Goal: Task Accomplishment & Management: Complete application form

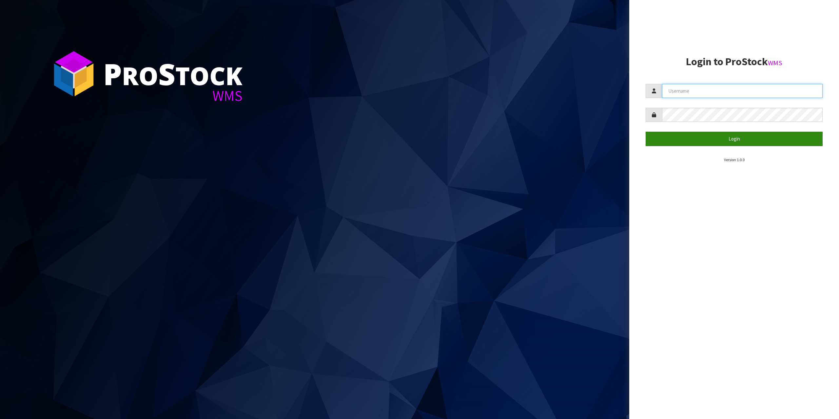
type input "[EMAIL_ADDRESS][DOMAIN_NAME]"
click at [738, 144] on button "Login" at bounding box center [734, 139] width 177 height 14
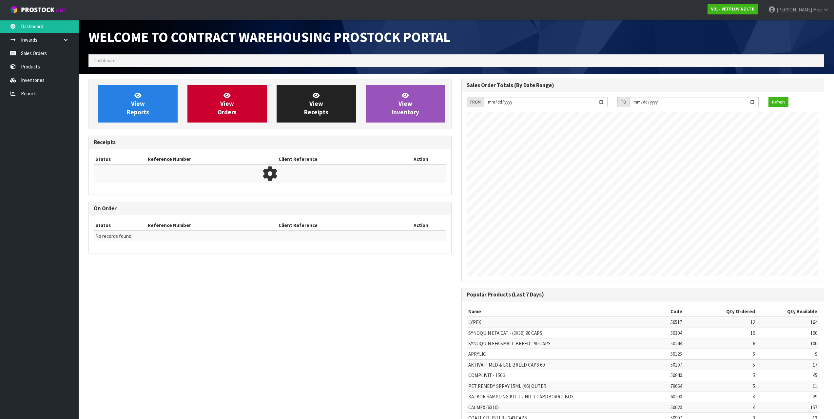
scroll to position [363, 373]
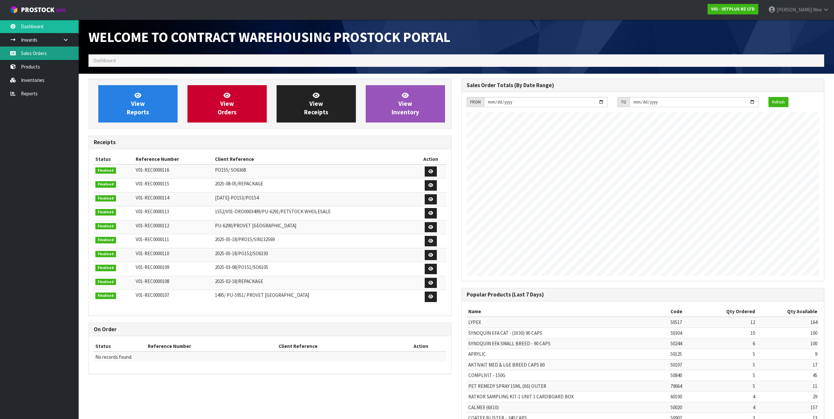
click at [25, 54] on link "Sales Orders" at bounding box center [39, 53] width 79 height 13
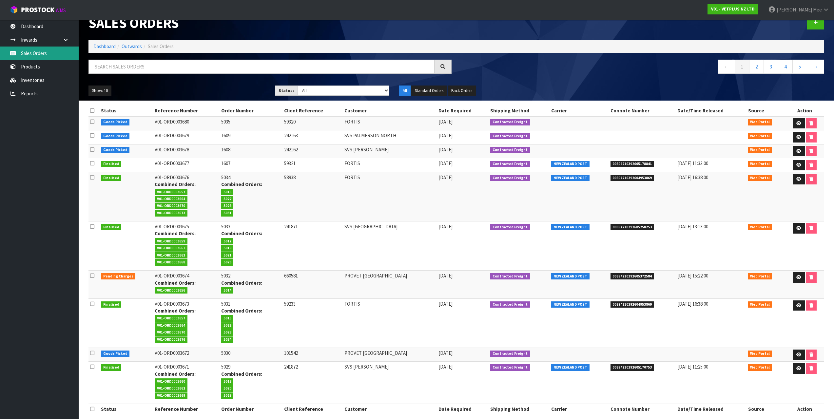
scroll to position [21, 0]
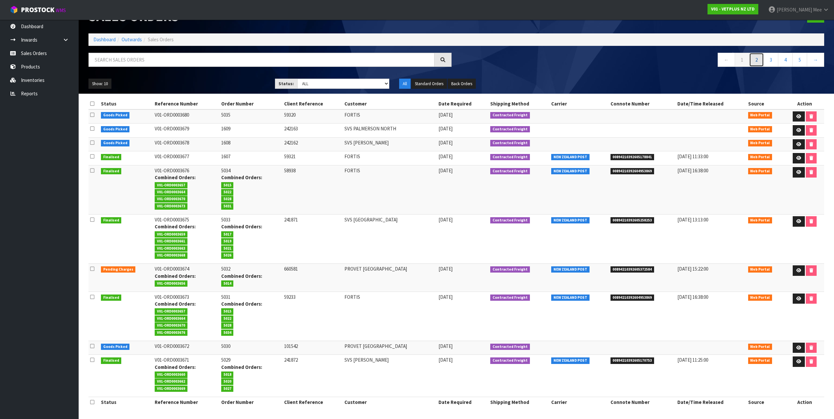
click at [757, 59] on link "2" at bounding box center [756, 60] width 15 height 14
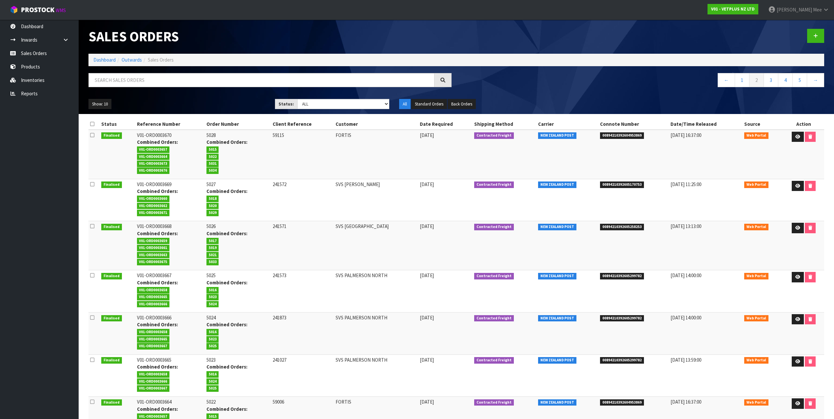
scroll to position [0, 0]
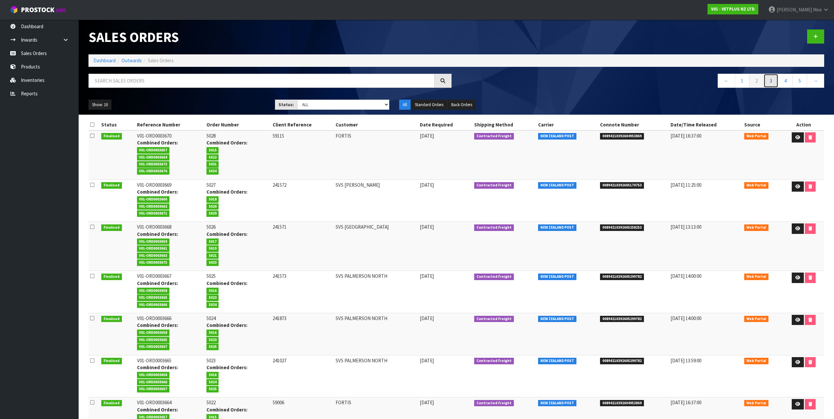
click at [767, 77] on link "3" at bounding box center [770, 81] width 15 height 14
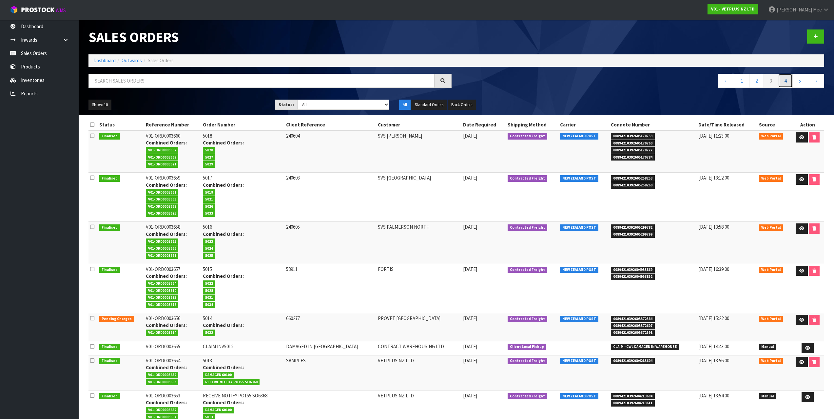
click at [782, 79] on link "4" at bounding box center [785, 81] width 15 height 14
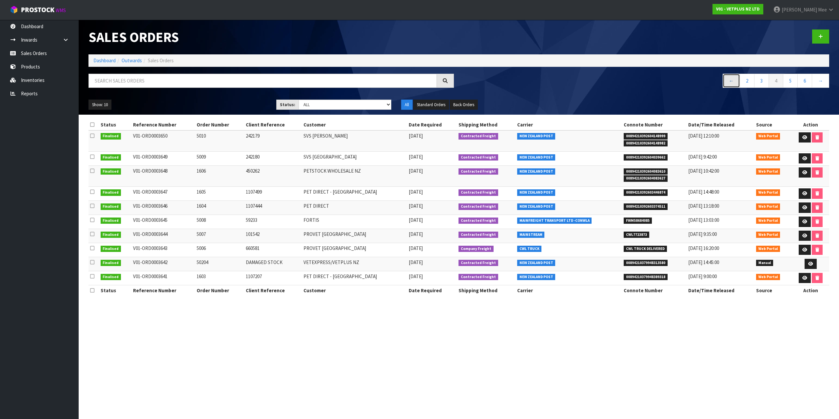
click at [731, 83] on link "←" at bounding box center [731, 81] width 17 height 14
click at [747, 80] on link "1" at bounding box center [747, 81] width 15 height 14
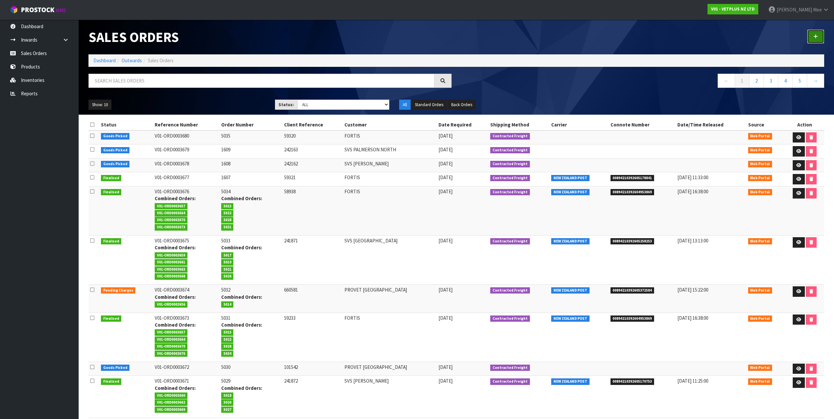
click at [819, 38] on link at bounding box center [815, 36] width 17 height 14
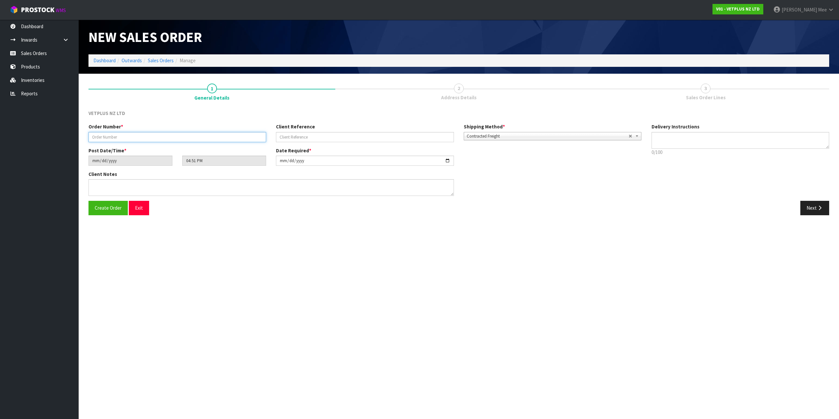
click at [118, 140] on input "text" at bounding box center [177, 137] width 178 height 10
type input "1610"
drag, startPoint x: 306, startPoint y: 137, endPoint x: 446, endPoint y: 143, distance: 139.7
click at [306, 137] on input "text" at bounding box center [365, 137] width 178 height 10
type input "1107585"
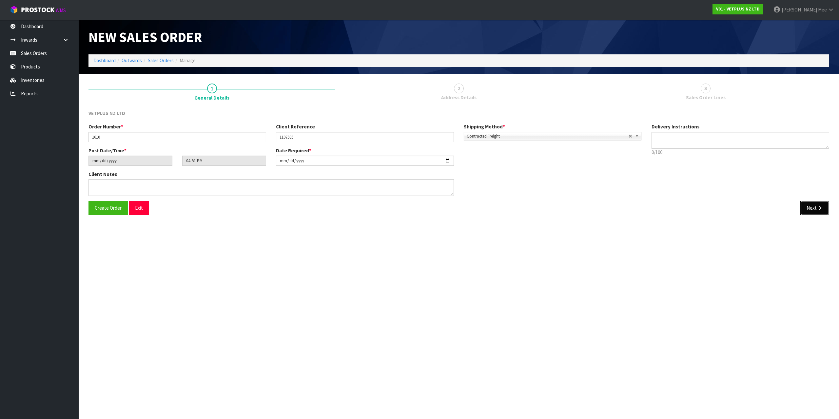
click at [819, 207] on icon "button" at bounding box center [820, 207] width 6 height 5
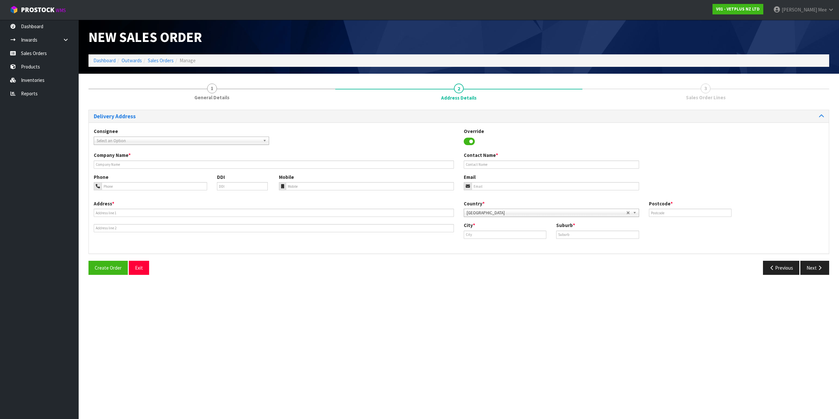
click at [125, 139] on span "Select an Option" at bounding box center [179, 141] width 164 height 8
type input "pet d"
click at [129, 165] on em "PET D" at bounding box center [125, 168] width 11 height 6
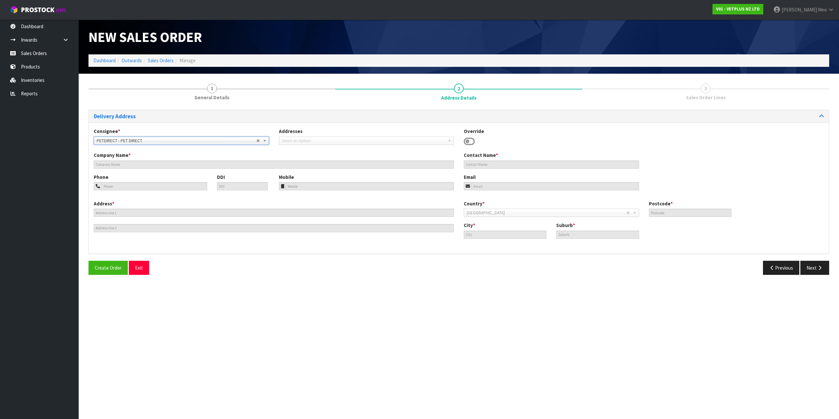
type input "PET DIRECT"
type input "[EMAIL_ADDRESS][DOMAIN_NAME]"
type input "[STREET_ADDRESS]"
type input "1026"
type input "[GEOGRAPHIC_DATA]"
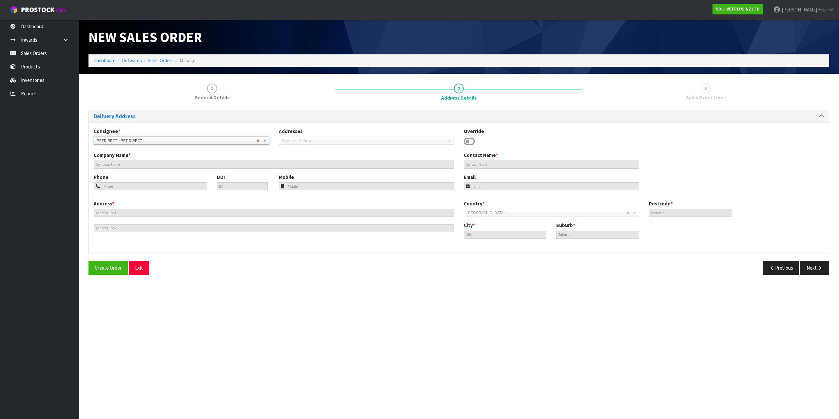
type input "AVONDALE"
click at [815, 265] on button "Next" at bounding box center [814, 268] width 29 height 14
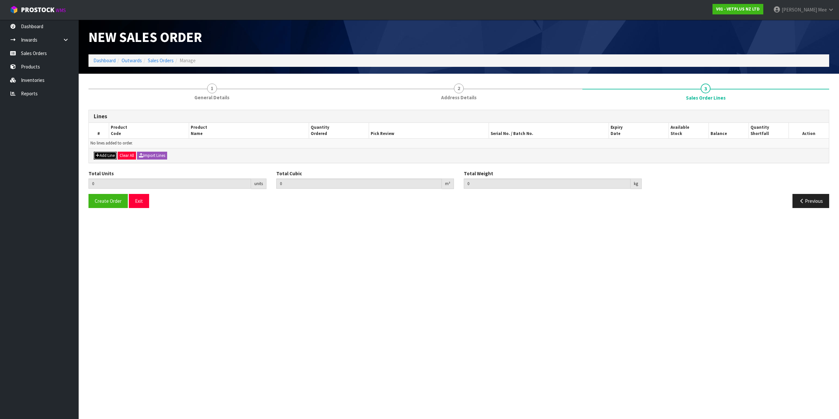
click at [112, 155] on button "Add Line" at bounding box center [105, 156] width 23 height 8
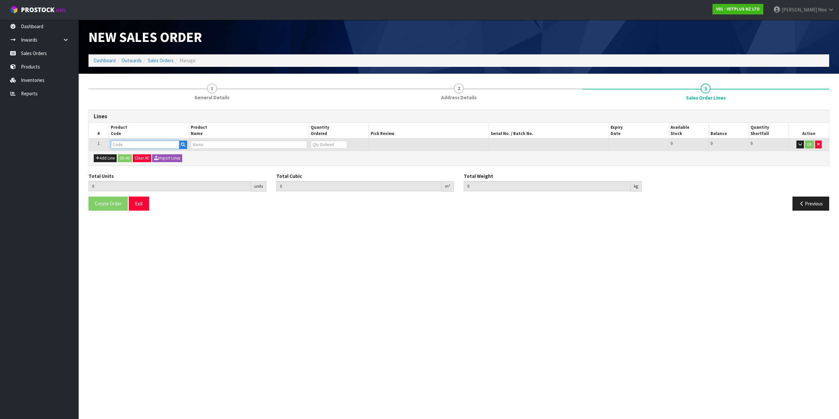
click at [119, 144] on input "text" at bounding box center [145, 145] width 68 height 8
type input "79664"
click at [152, 154] on link "79664" at bounding box center [137, 155] width 53 height 9
type input "79664"
type input "0.000000"
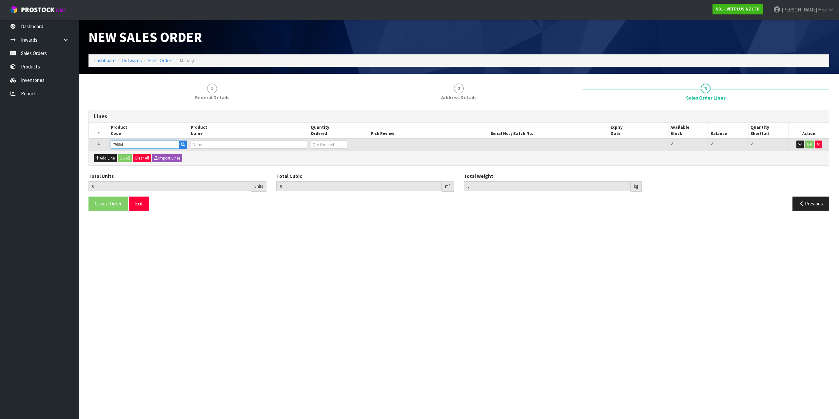
type input "0.000"
type input "PET REMEDY SPRAY 15ML (X6) OUTER"
type input "0"
click at [339, 141] on input "0" at bounding box center [324, 145] width 36 height 8
click at [342, 141] on input "0" at bounding box center [324, 145] width 36 height 8
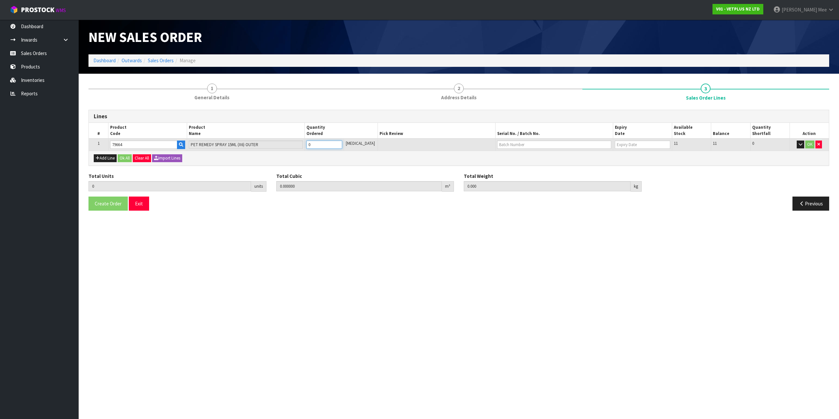
click at [342, 141] on input "0" at bounding box center [324, 145] width 36 height 8
click at [342, 142] on input "0" at bounding box center [324, 145] width 36 height 8
type input "1"
type input "0.000794"
type input "0.25"
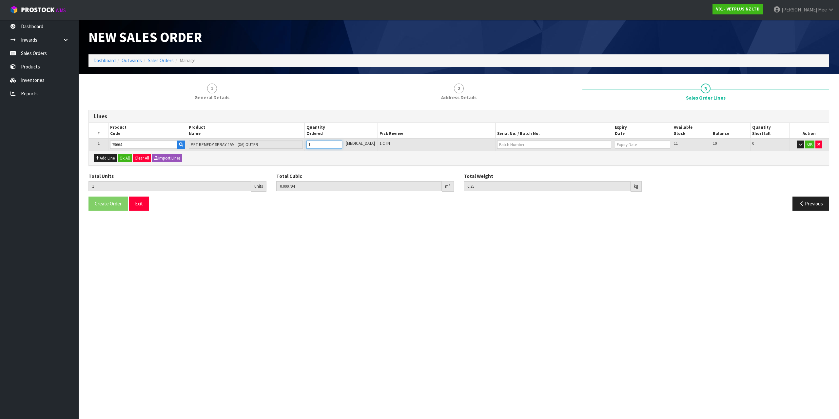
type input "1"
click at [342, 144] on input "1" at bounding box center [324, 145] width 36 height 8
type input "2"
type input "0.001588"
type input "0.5"
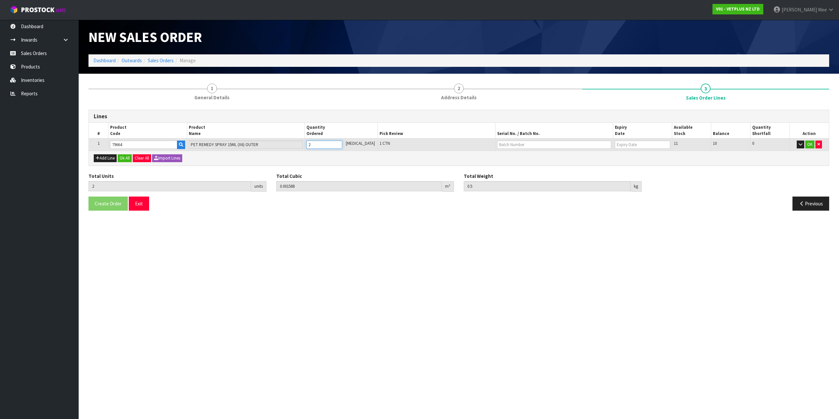
type input "2"
click at [342, 144] on input "2" at bounding box center [324, 145] width 36 height 8
type input "3"
type input "0.002382"
type input "0.75"
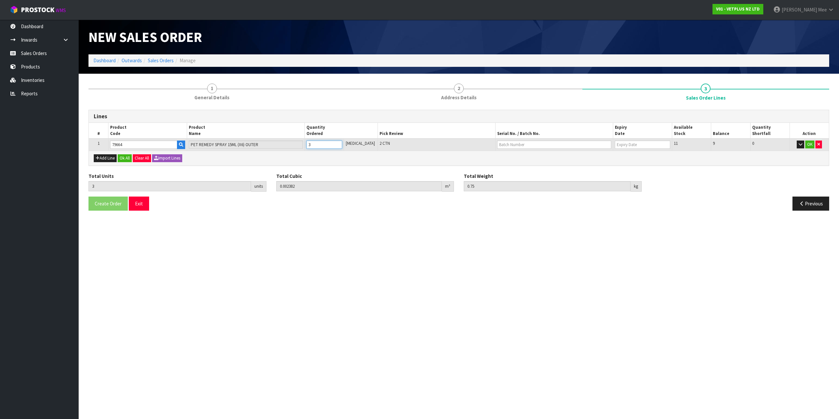
type input "3"
click at [342, 144] on input "3" at bounding box center [324, 145] width 36 height 8
click at [105, 162] on button "Add Line" at bounding box center [105, 158] width 23 height 8
type input "0"
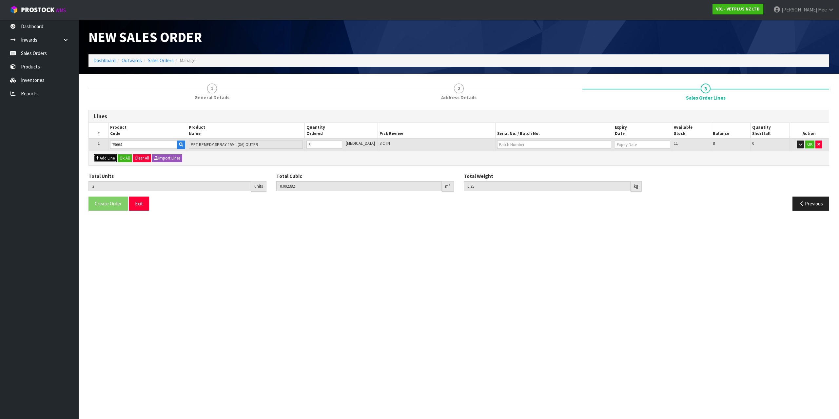
type input "0"
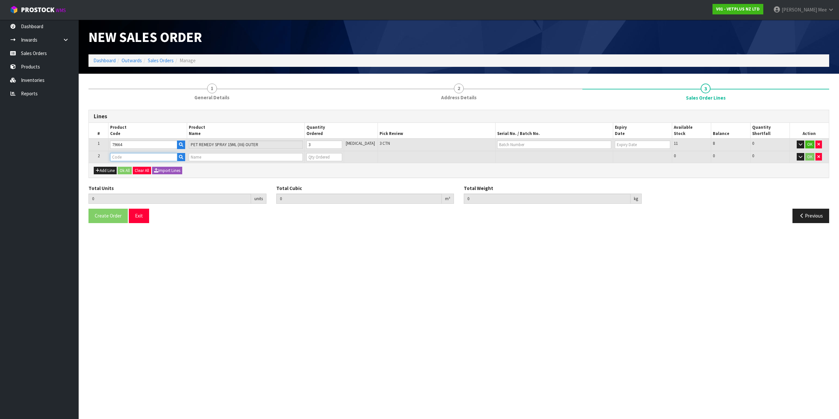
click at [116, 157] on input "text" at bounding box center [143, 157] width 67 height 8
type input "79583"
type input "3"
type input "0.002382"
type input "0.75"
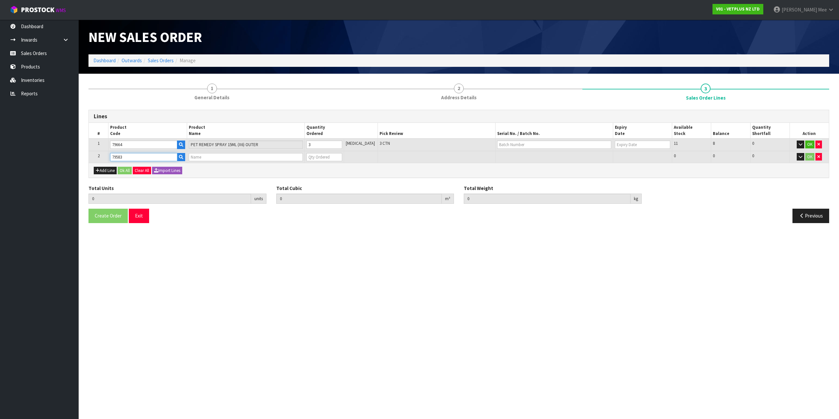
type input "PET REMEDY SPRAY 200ML (X6) OUTER"
type input "0"
type input "79583"
type input "4"
type input "0.005902"
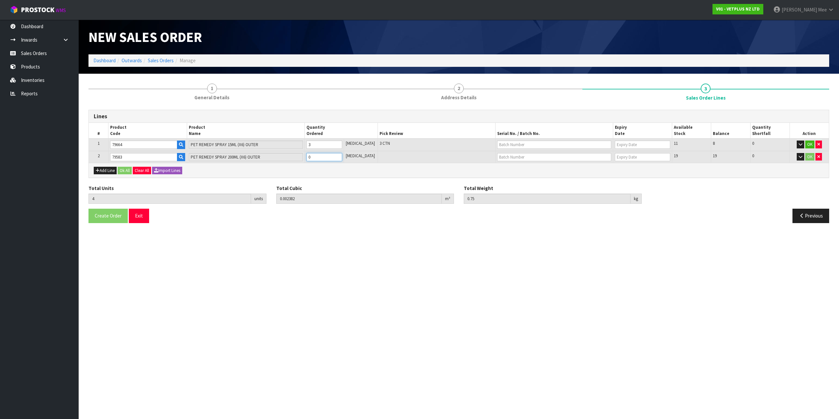
type input "2.4"
type input "1"
click at [342, 154] on input "1" at bounding box center [324, 157] width 36 height 8
type input "5"
type input "0.009422"
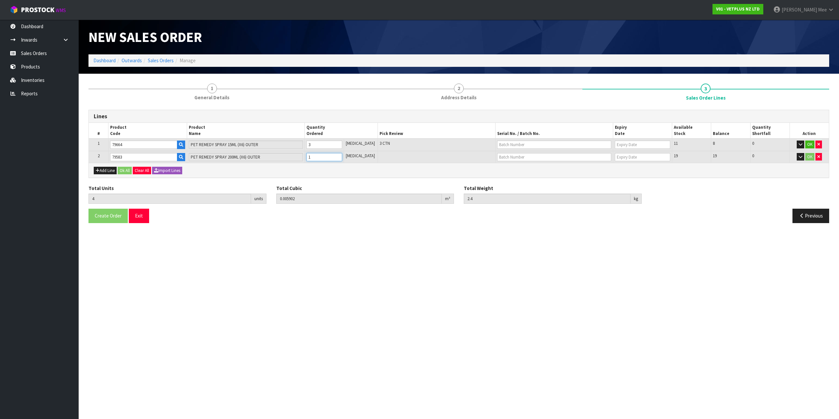
type input "4.05"
type input "2"
click at [342, 154] on input "2" at bounding box center [324, 157] width 36 height 8
click at [125, 170] on button "Ok All" at bounding box center [125, 171] width 14 height 8
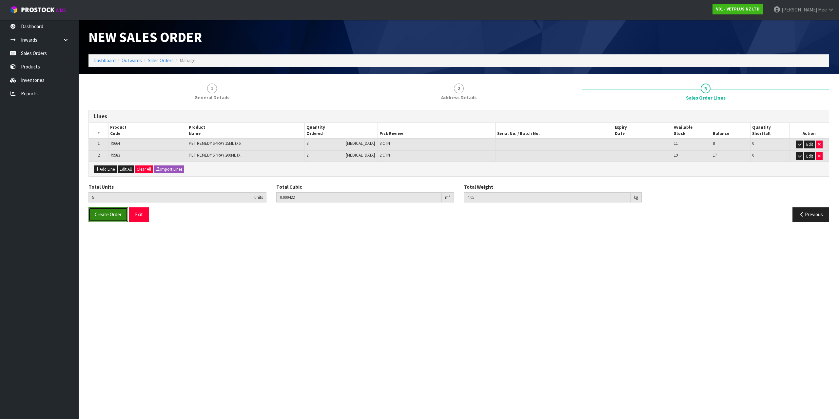
click at [112, 215] on span "Create Order" at bounding box center [108, 214] width 27 height 6
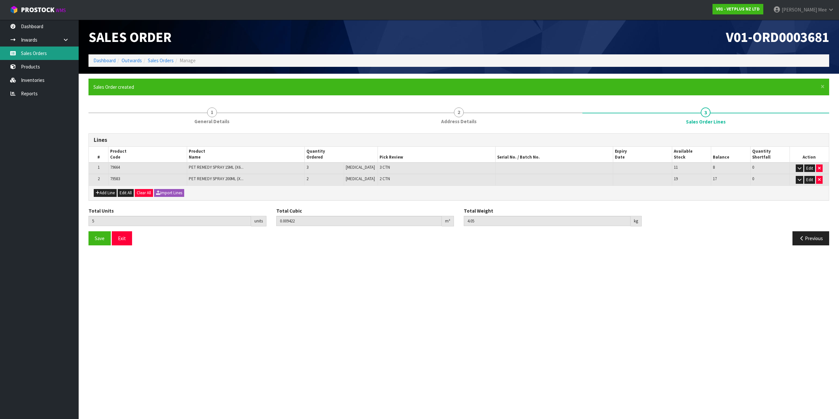
click at [39, 50] on link "Sales Orders" at bounding box center [39, 53] width 79 height 13
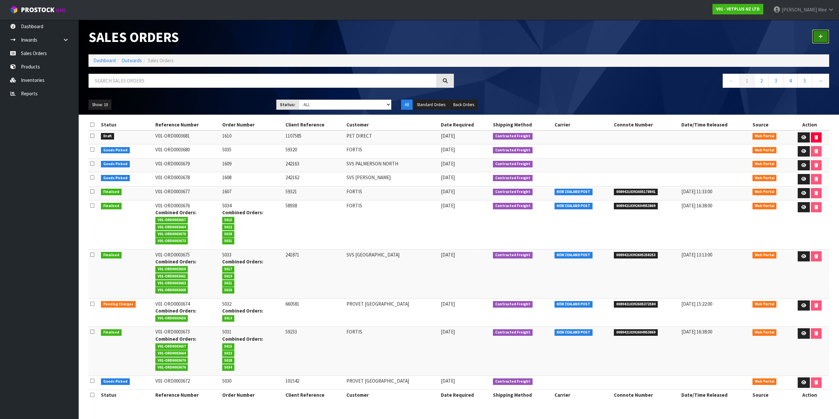
click at [824, 35] on link at bounding box center [820, 36] width 17 height 14
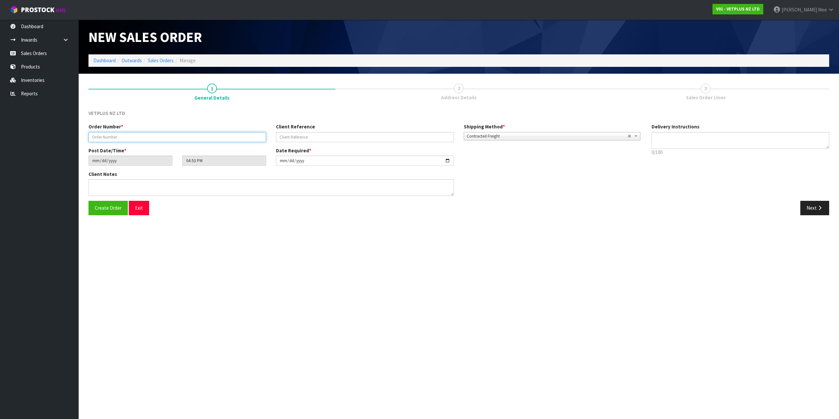
click at [140, 133] on input "text" at bounding box center [177, 137] width 178 height 10
type input "1611"
type input "660662"
click at [823, 204] on button "Next" at bounding box center [814, 208] width 29 height 14
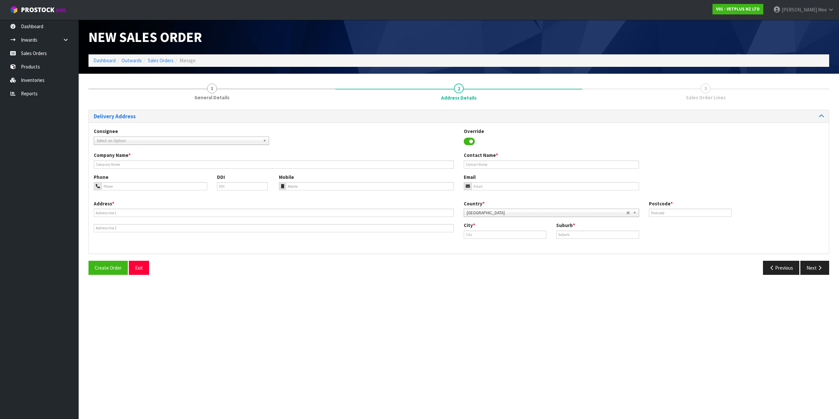
click at [120, 140] on span "Select an Option" at bounding box center [179, 141] width 164 height 8
type input "provet au"
click at [152, 162] on li "PROAUCAKL - PROVET AU [GEOGRAPHIC_DATA]" at bounding box center [181, 159] width 172 height 8
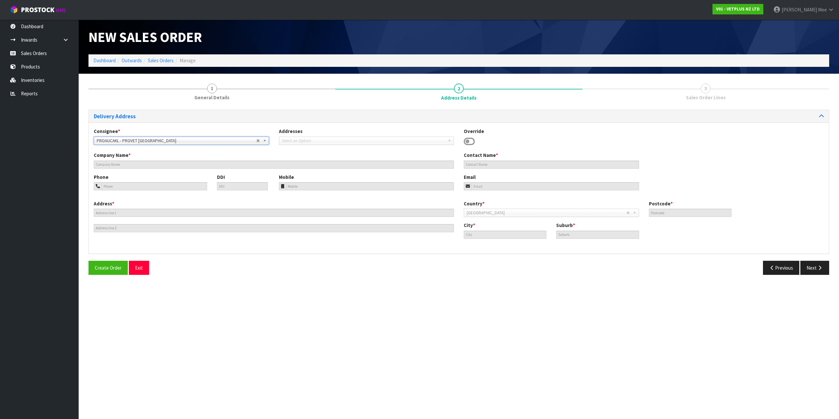
type input "PROVET [GEOGRAPHIC_DATA]"
type input "[STREET_ADDRESS]"
type input "2013"
type input "[GEOGRAPHIC_DATA]"
type input "EAST TAMAKI"
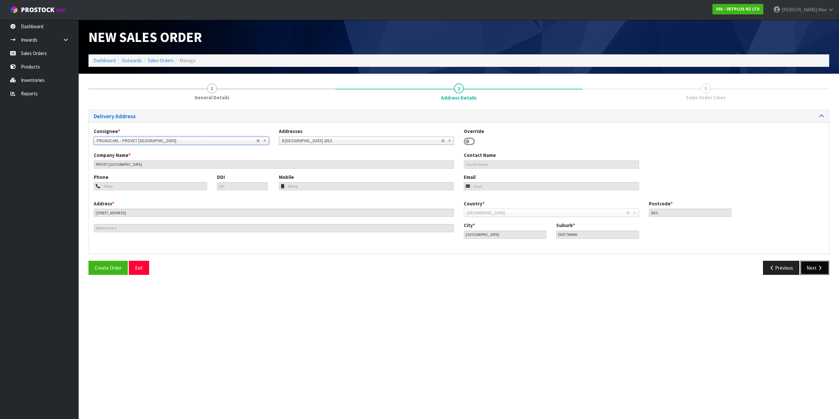
click at [812, 265] on button "Next" at bounding box center [814, 268] width 29 height 14
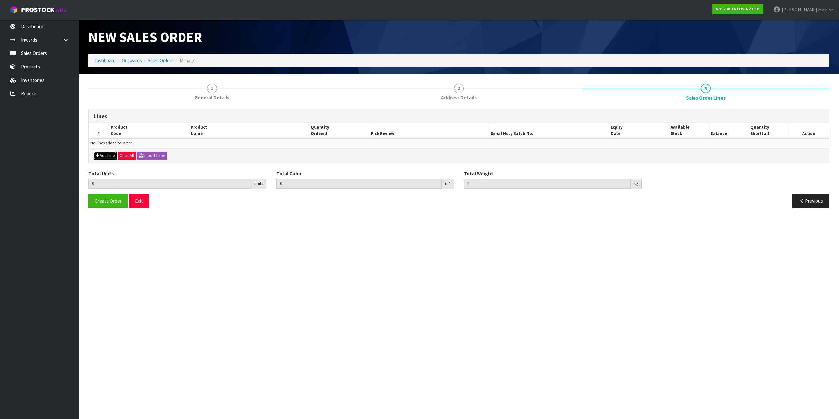
click at [106, 156] on button "Add Line" at bounding box center [105, 156] width 23 height 8
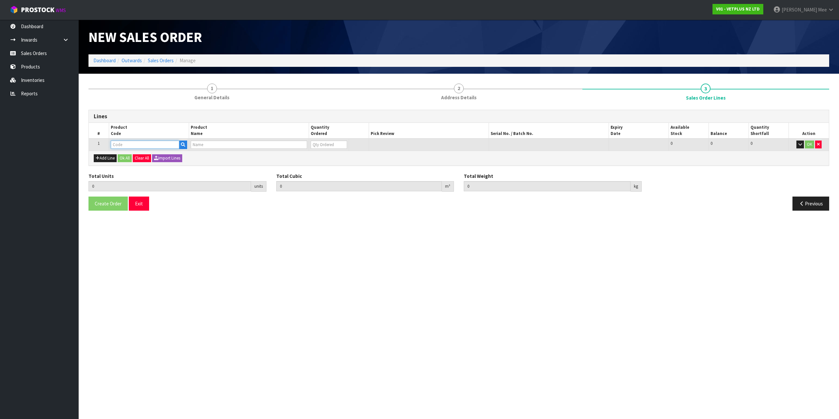
click at [118, 145] on input "text" at bounding box center [145, 145] width 68 height 8
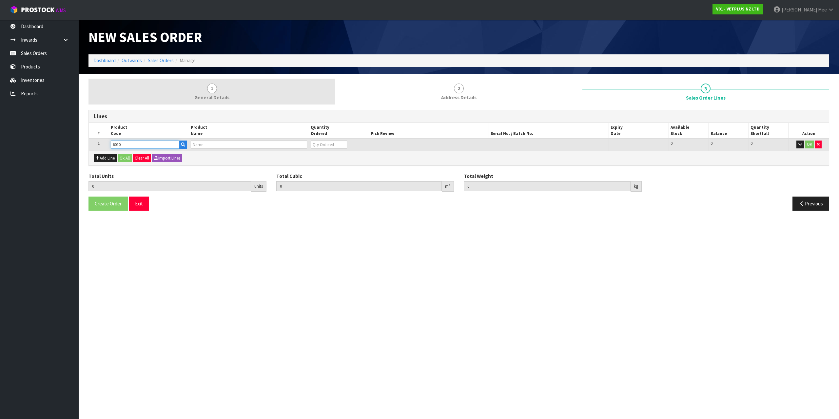
type input "60100"
type input "0.000000"
type input "0.000"
type input "KATKOR SAMPLING KIT-1 UNIT 1 CARDBOARD BOX"
type input "0"
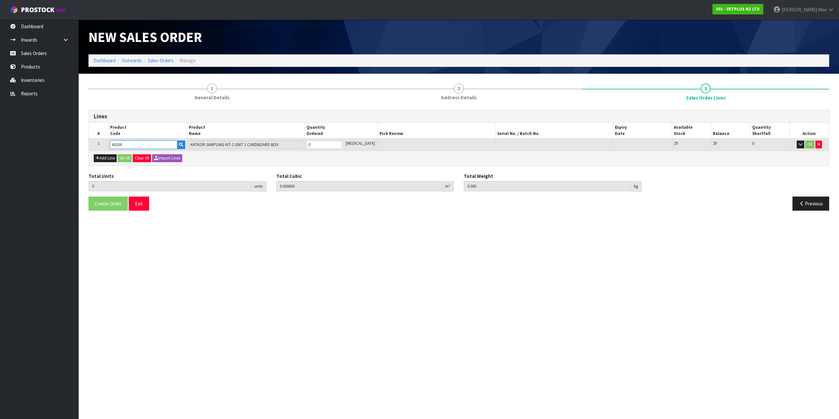
type input "60100"
drag, startPoint x: 315, startPoint y: 143, endPoint x: 302, endPoint y: 140, distance: 13.8
click at [302, 140] on tr "1 60100 KATKOR SAMPLING KIT-1 UNIT 1 CARDBOARD BOX 0 [MEDICAL_DATA] 29 29 0 OK" at bounding box center [459, 145] width 740 height 12
type input "2"
type input "0.006552"
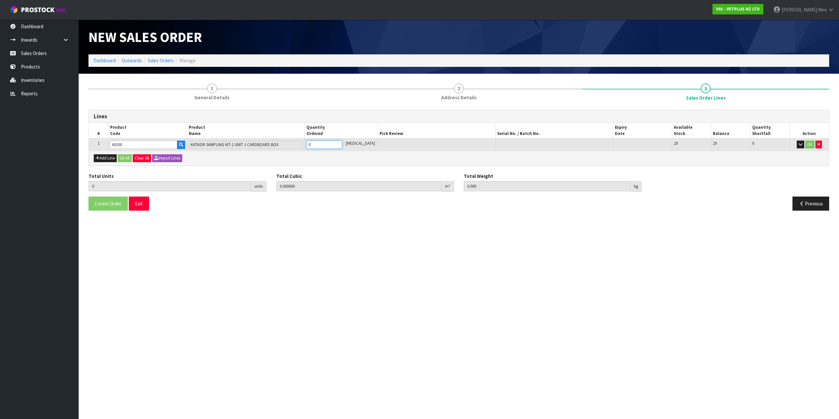
type input "2.56"
type input "2"
type input "20"
type input "0.06552"
type input "25.6"
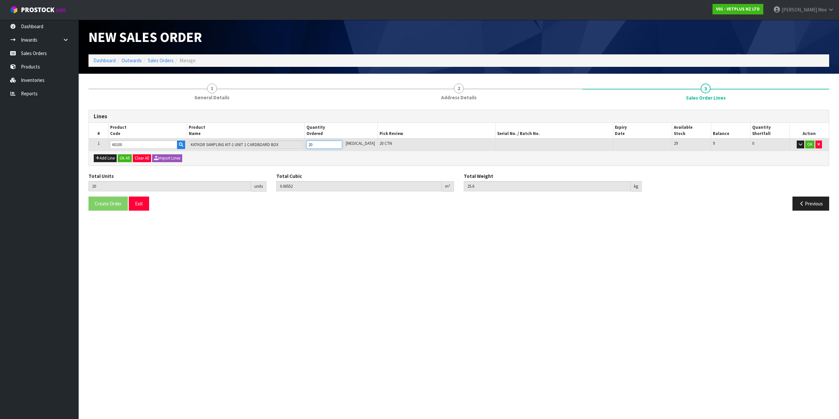
type input "20"
click at [105, 158] on button "Add Line" at bounding box center [105, 158] width 23 height 8
type input "0"
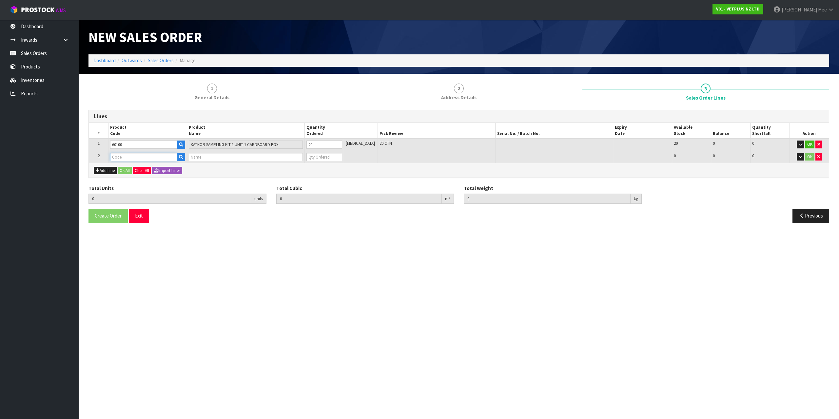
click at [135, 159] on input "text" at bounding box center [143, 157] width 67 height 8
type input "79493"
type input "20"
type input "0.06552"
type input "25.6"
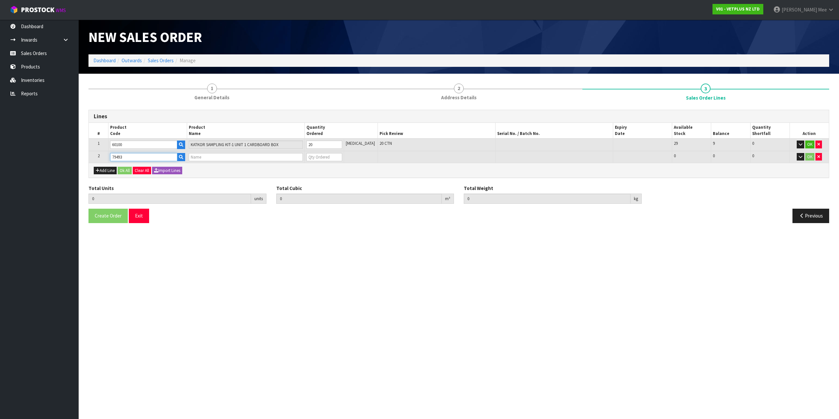
type input "PET REMEDY DIFFUSER REFILL 2 X 40ML (X6) OUTER"
type input "0"
type input "79493"
type input "21"
type input "0.07007"
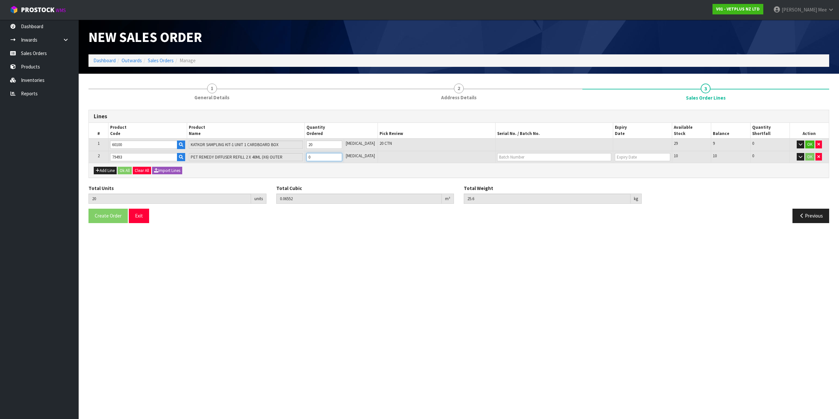
type input "26.58"
type input "1"
click at [342, 156] on input "1" at bounding box center [324, 157] width 36 height 8
click at [126, 168] on button "Ok All" at bounding box center [125, 171] width 14 height 8
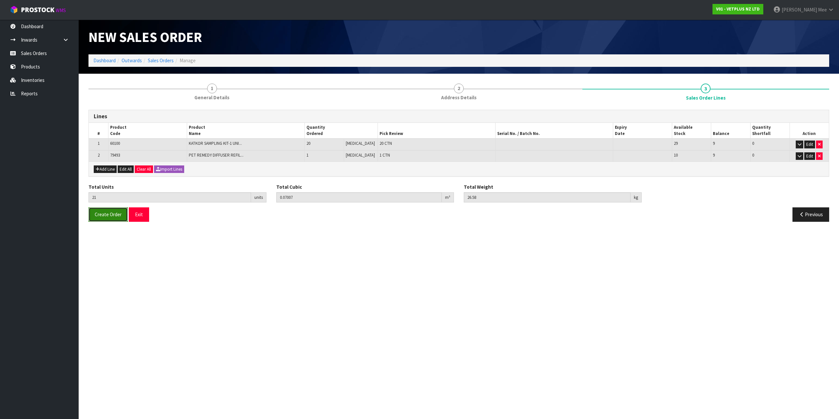
click at [112, 217] on span "Create Order" at bounding box center [108, 214] width 27 height 6
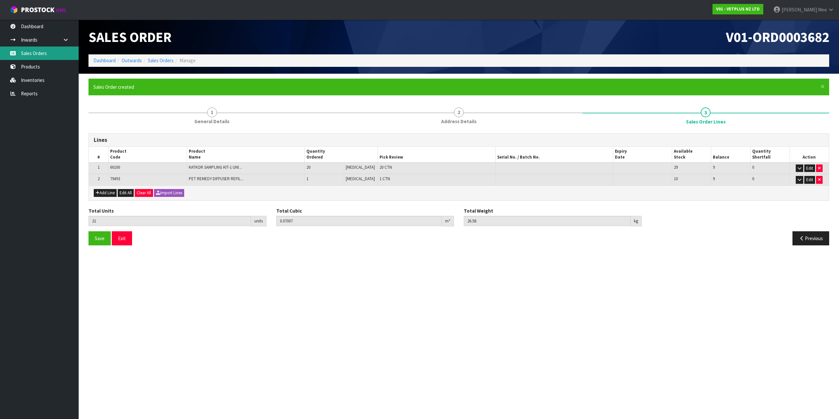
click at [32, 55] on link "Sales Orders" at bounding box center [39, 53] width 79 height 13
